Goal: Information Seeking & Learning: Learn about a topic

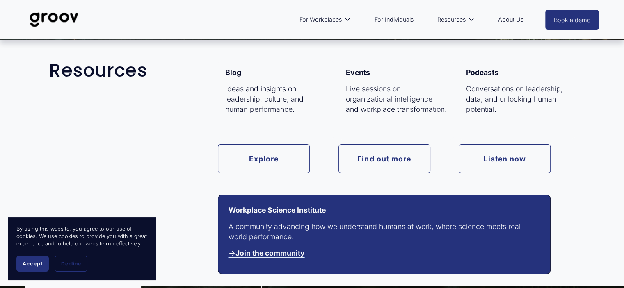
click at [256, 140] on div "Resources Blog Ideas and insights on leadership, culture, and human performance…" at bounding box center [312, 167] width 624 height 214
click at [260, 150] on link "Explore" at bounding box center [264, 158] width 92 height 29
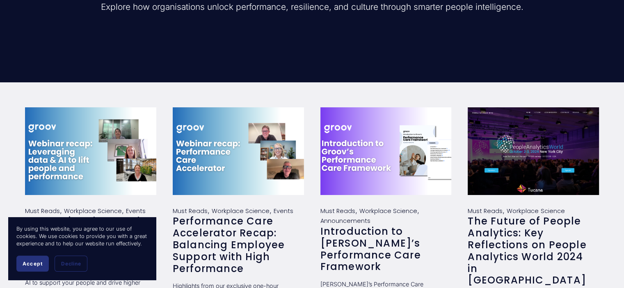
scroll to position [164, 0]
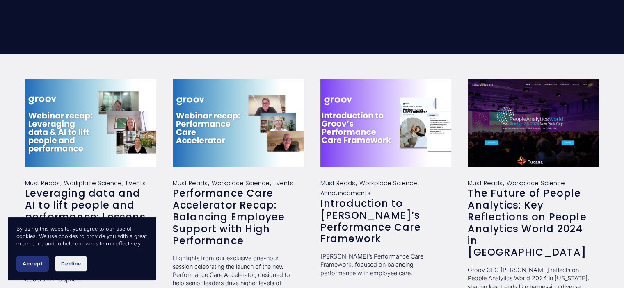
click at [65, 264] on span "Decline" at bounding box center [71, 264] width 20 height 6
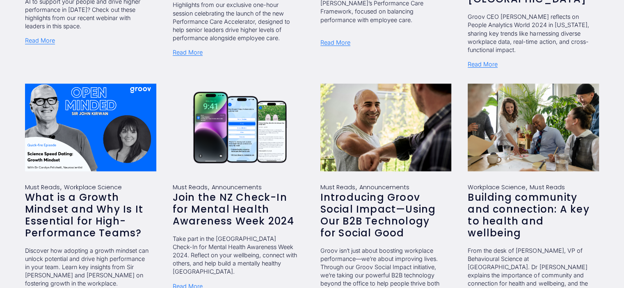
scroll to position [476, 0]
